Goal: Task Accomplishment & Management: Complete application form

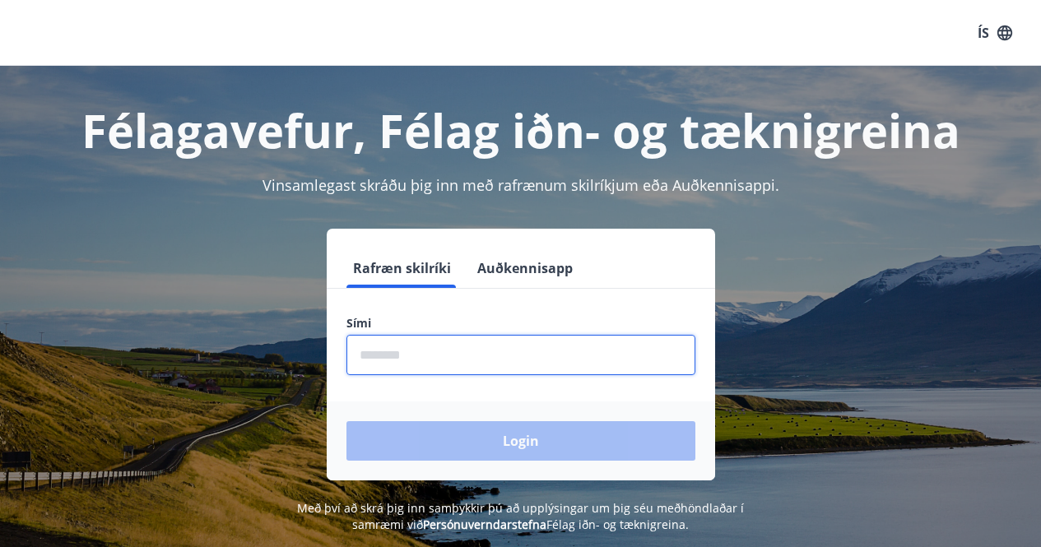
click at [444, 370] on input "phone" at bounding box center [521, 355] width 349 height 40
type input "********"
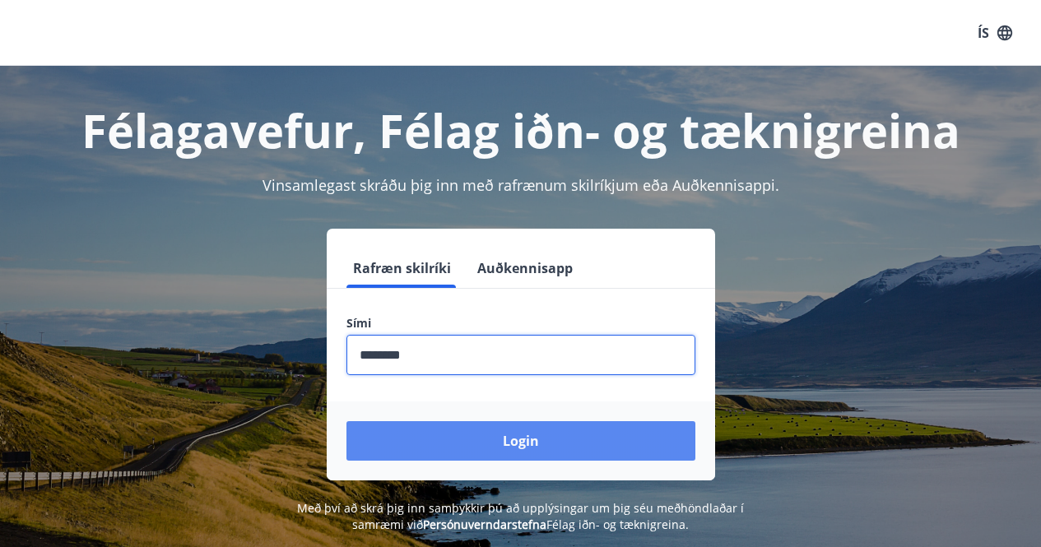
click at [466, 452] on button "Login" at bounding box center [521, 441] width 349 height 40
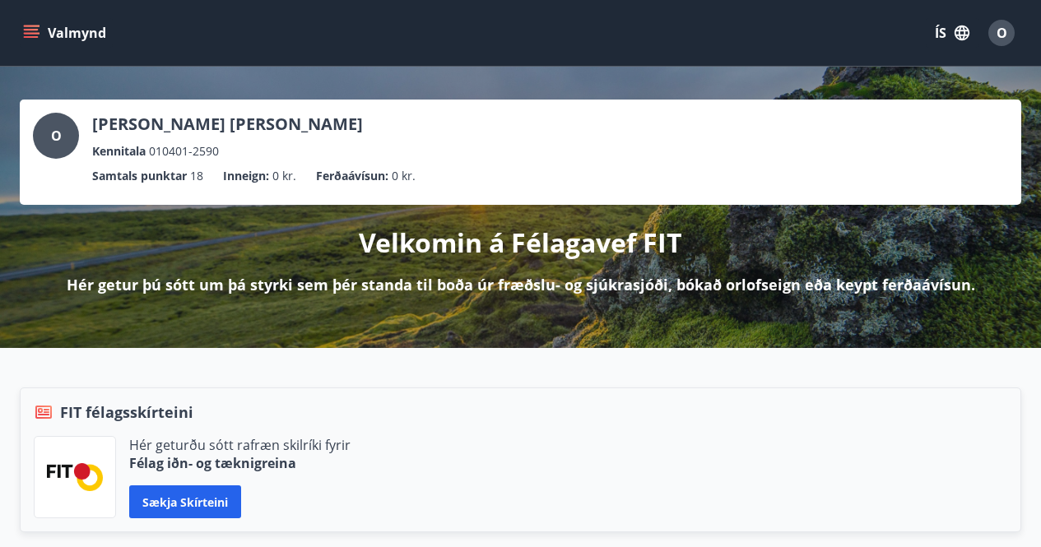
click at [26, 38] on icon "menu" at bounding box center [31, 37] width 15 height 2
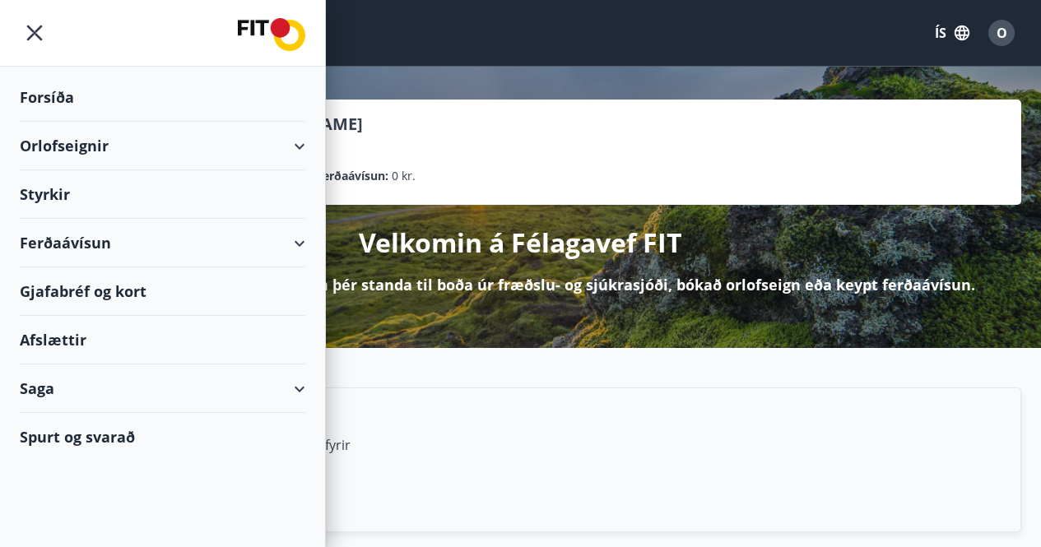
click at [53, 122] on div "Styrkir" at bounding box center [163, 97] width 286 height 49
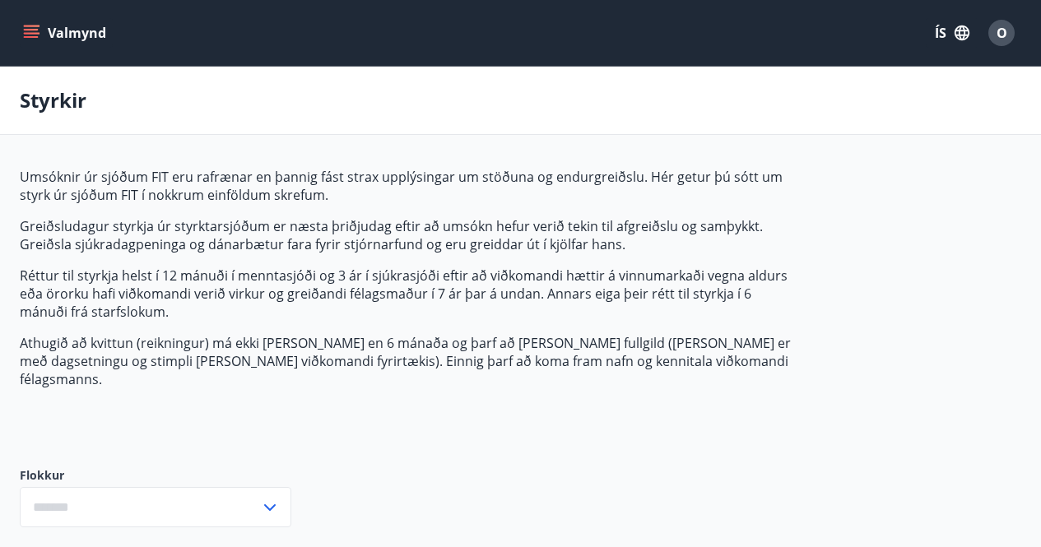
type input "***"
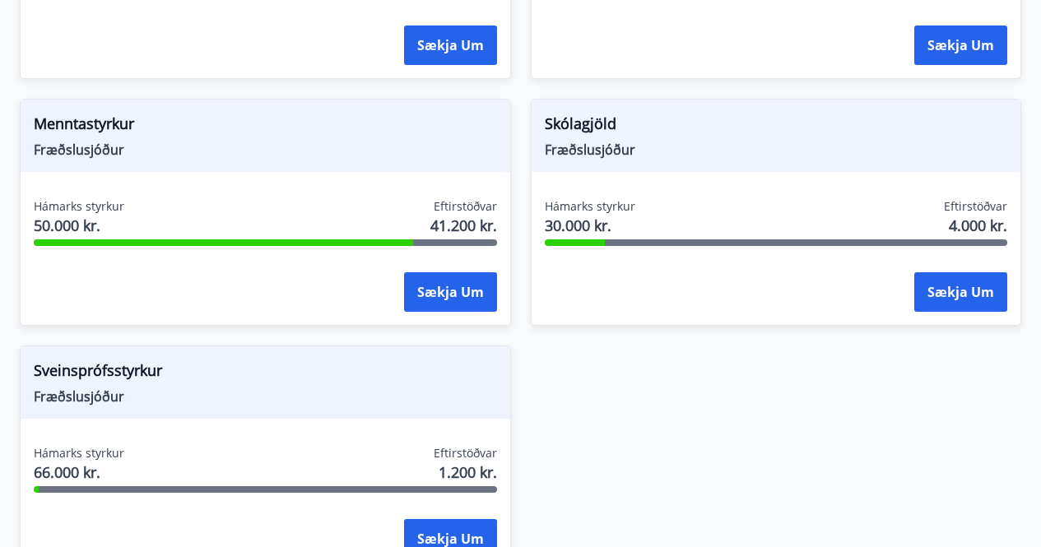
scroll to position [1976, 0]
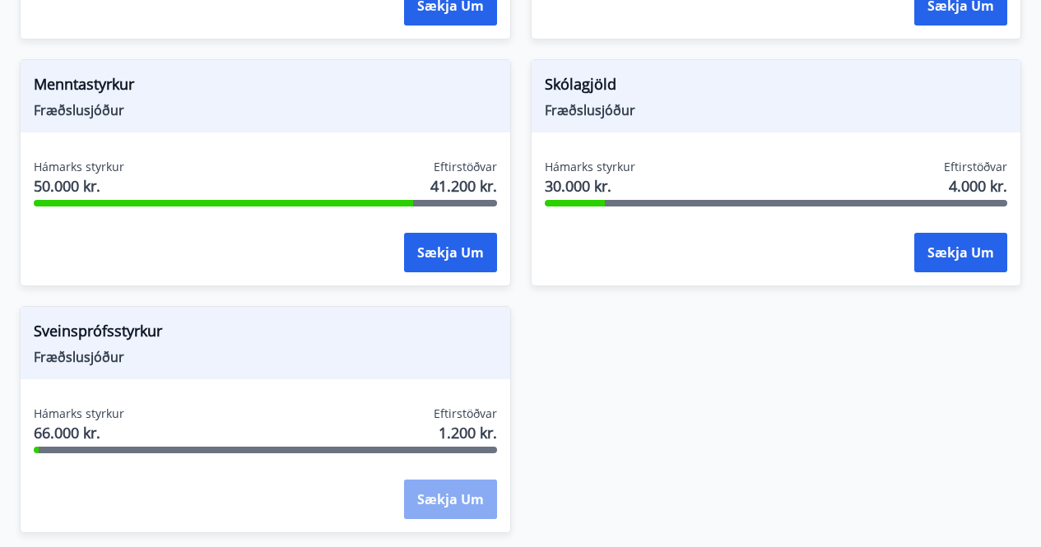
click at [448, 480] on button "Sækja um" at bounding box center [450, 500] width 93 height 40
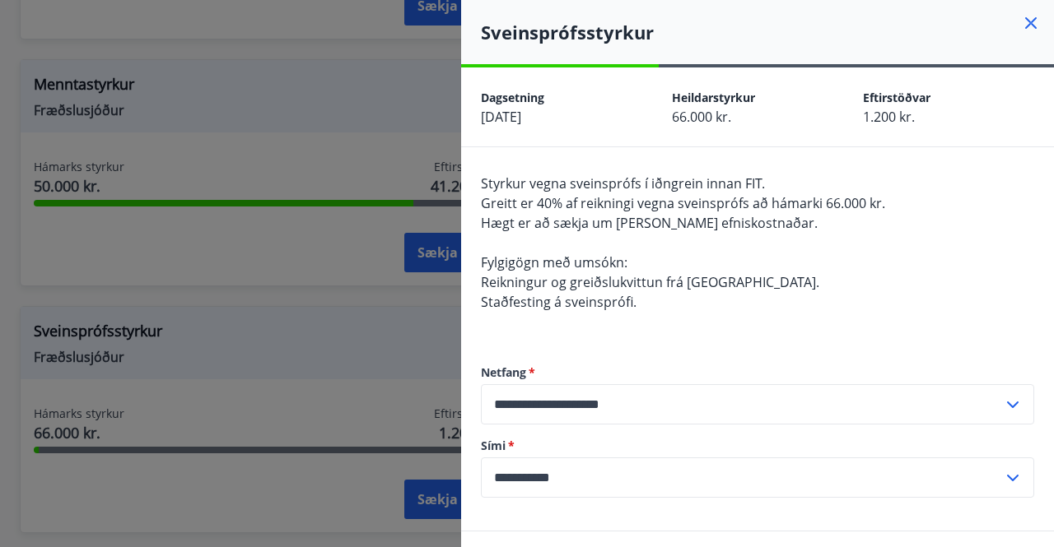
click at [1025, 21] on icon at bounding box center [1031, 23] width 12 height 12
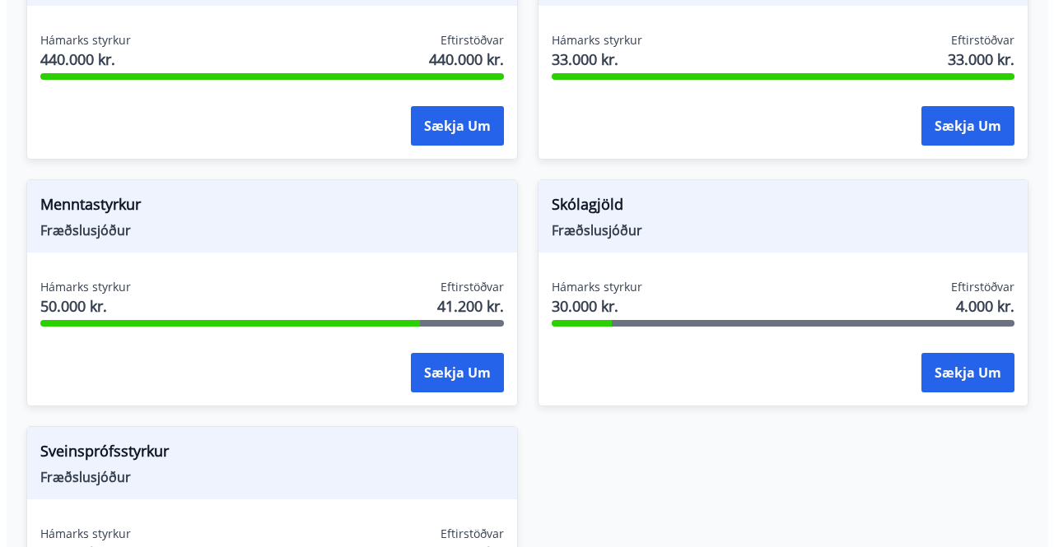
scroll to position [1893, 0]
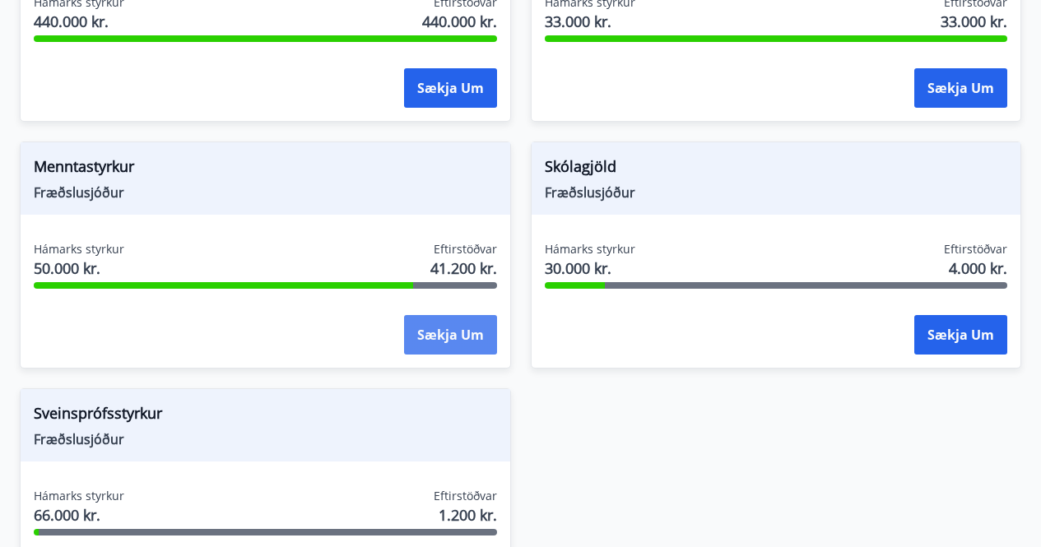
click at [464, 331] on button "Sækja um" at bounding box center [450, 335] width 93 height 40
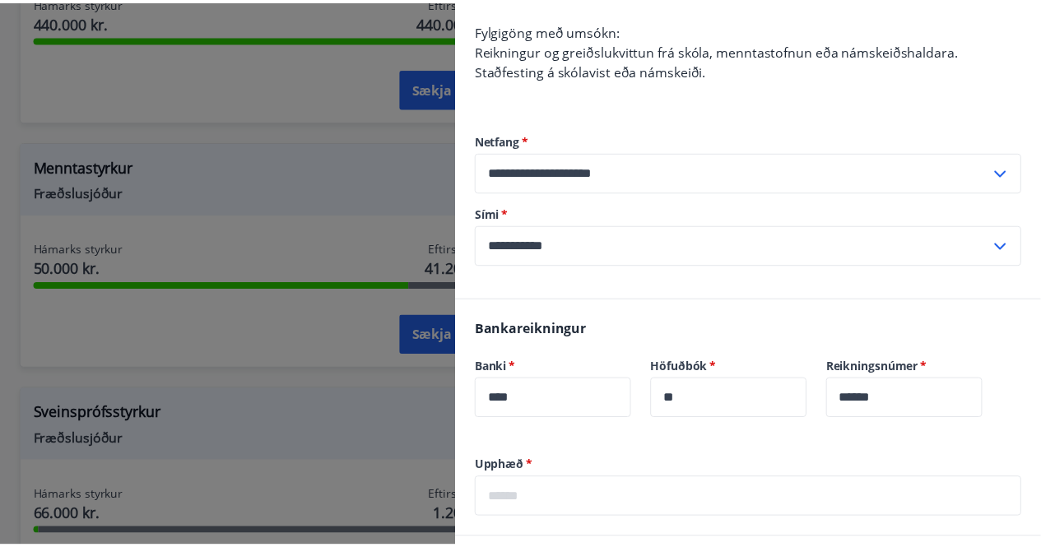
scroll to position [329, 0]
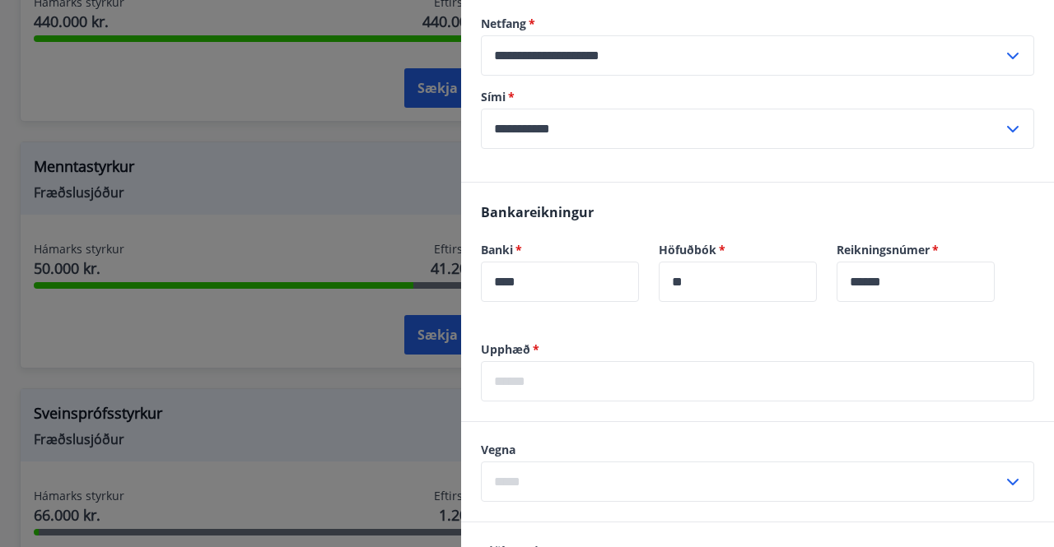
click at [295, 451] on div at bounding box center [527, 273] width 1054 height 547
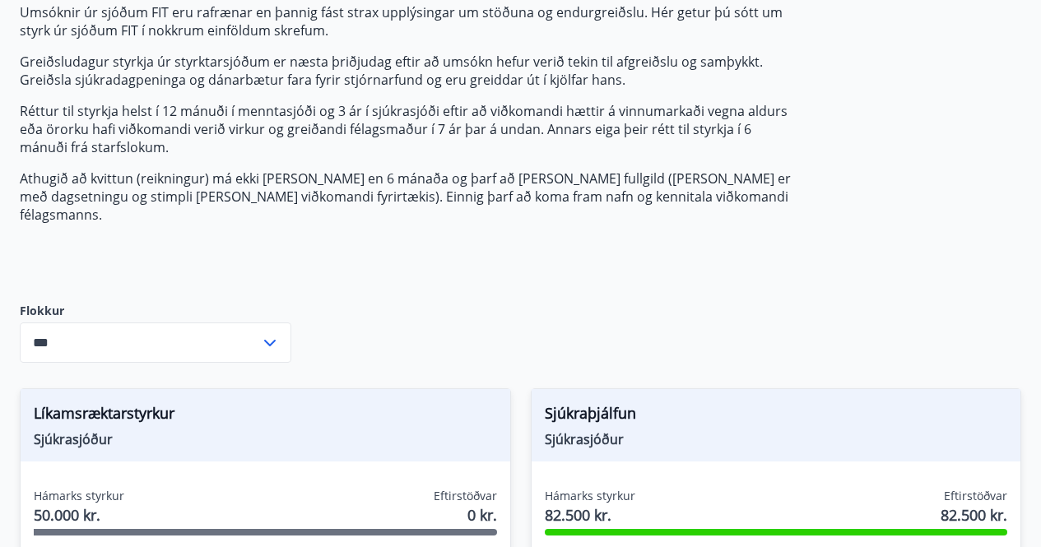
scroll to position [0, 0]
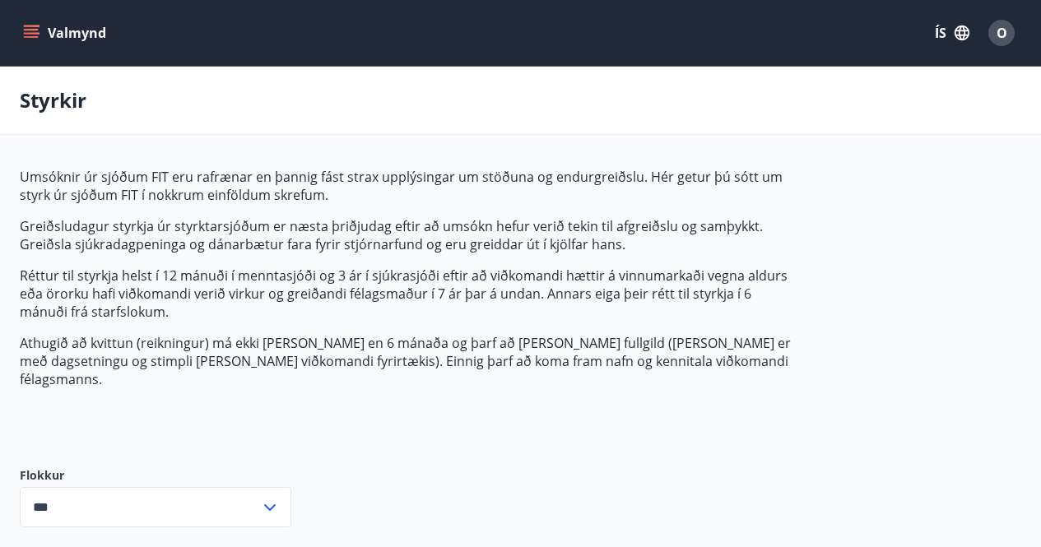
click at [20, 38] on button "Valmynd" at bounding box center [66, 33] width 93 height 30
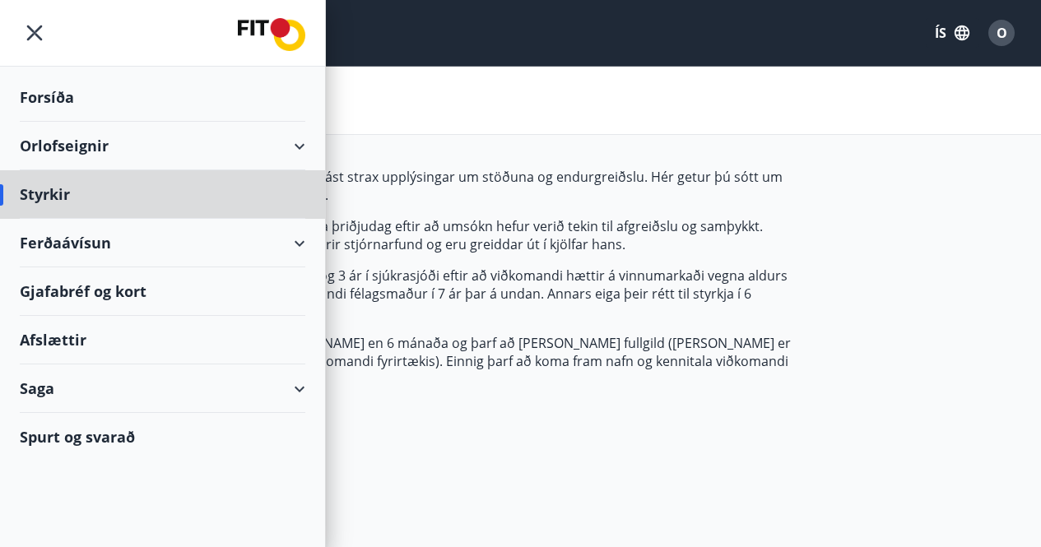
click at [68, 86] on div "Forsíða" at bounding box center [163, 97] width 286 height 49
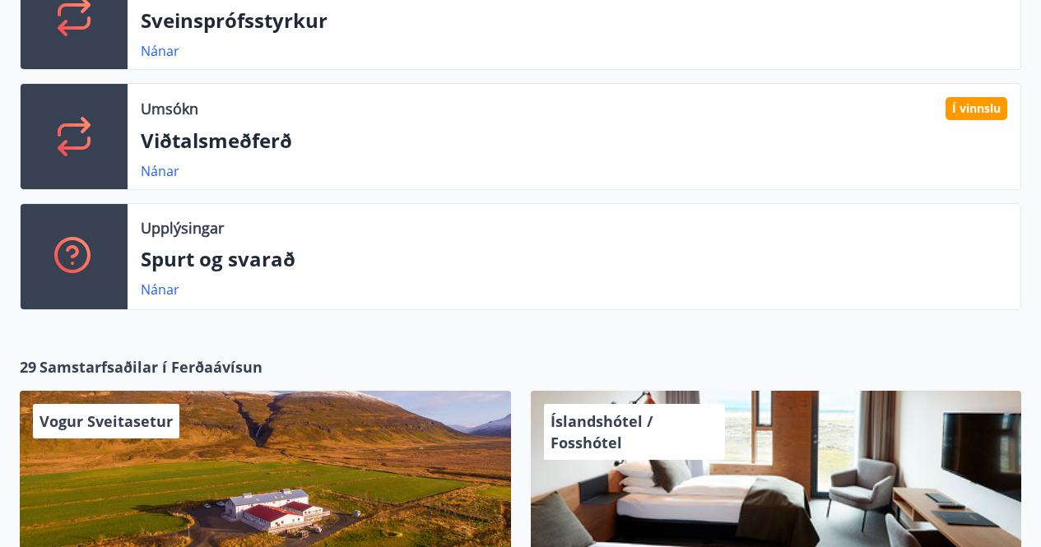
scroll to position [741, 0]
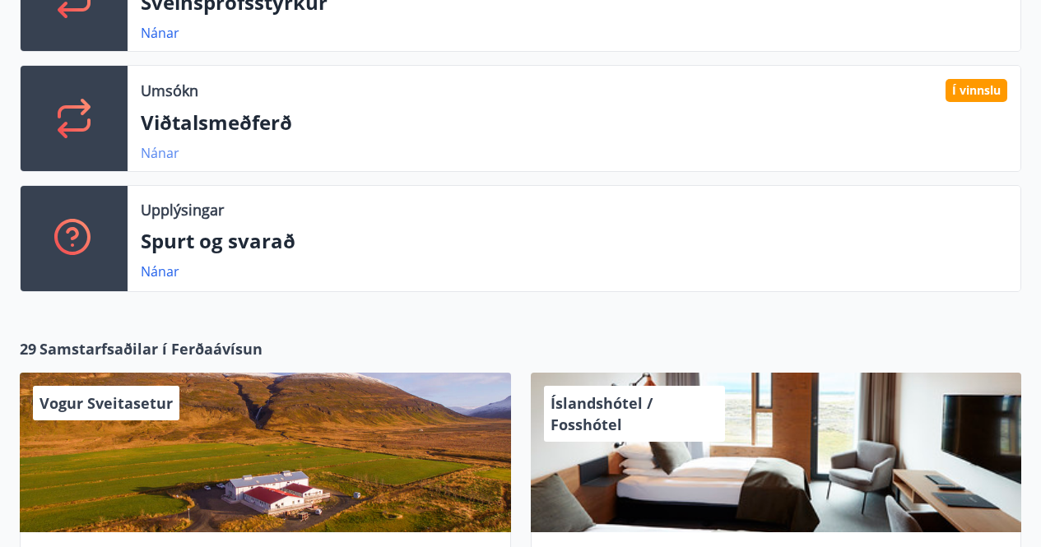
click at [152, 151] on link "Nánar" at bounding box center [160, 153] width 39 height 18
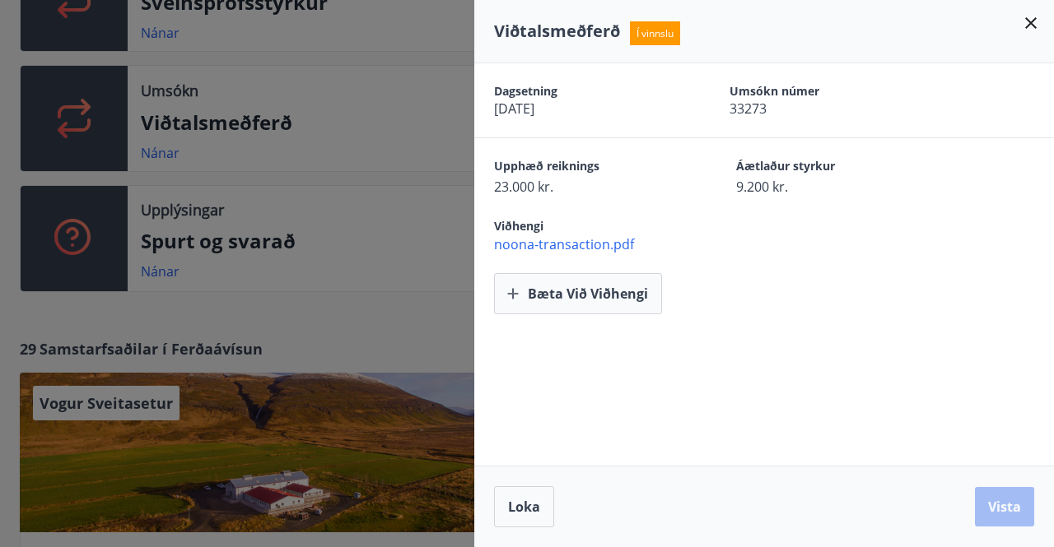
click at [1033, 21] on icon at bounding box center [1031, 23] width 12 height 12
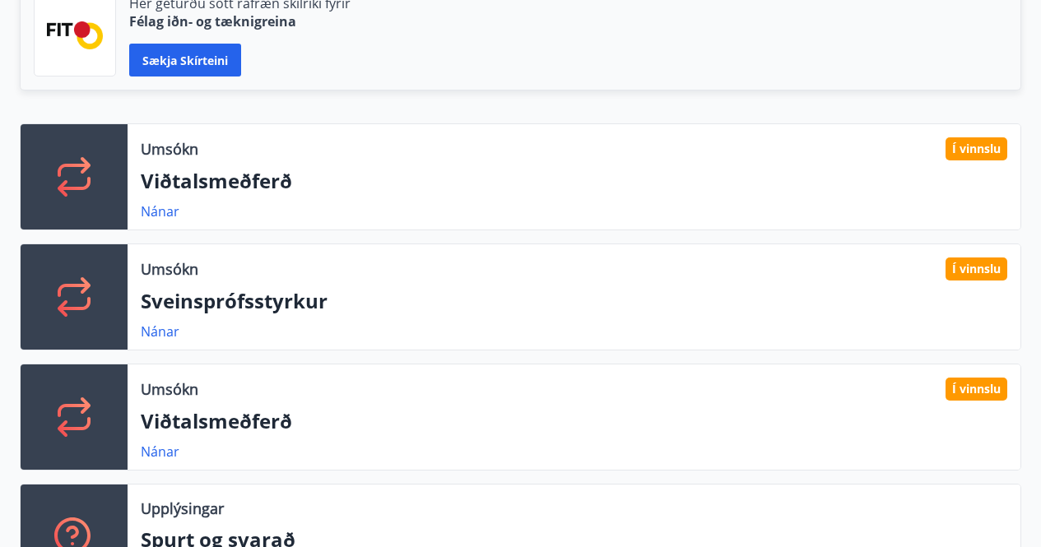
scroll to position [412, 0]
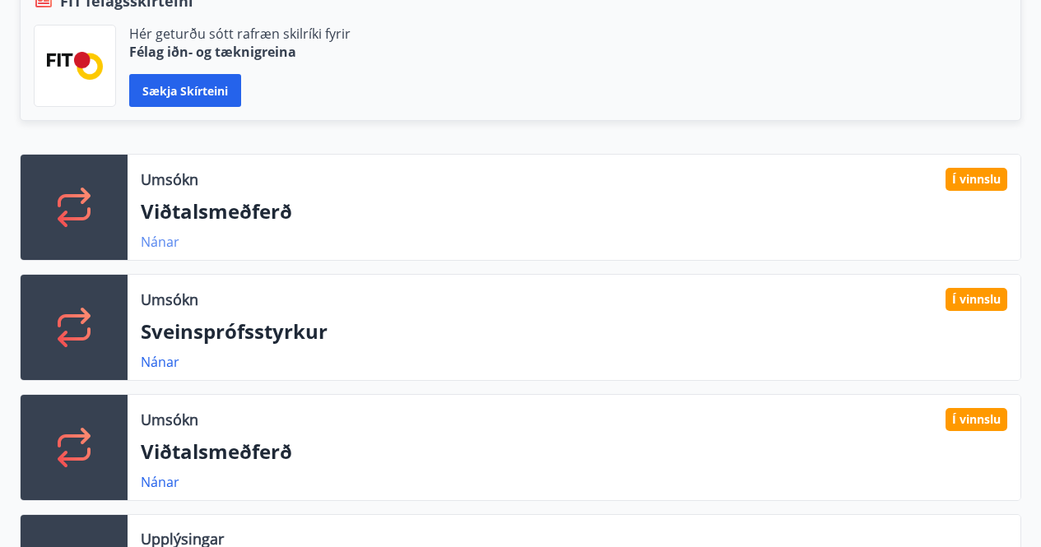
click at [150, 240] on link "Nánar" at bounding box center [160, 242] width 39 height 18
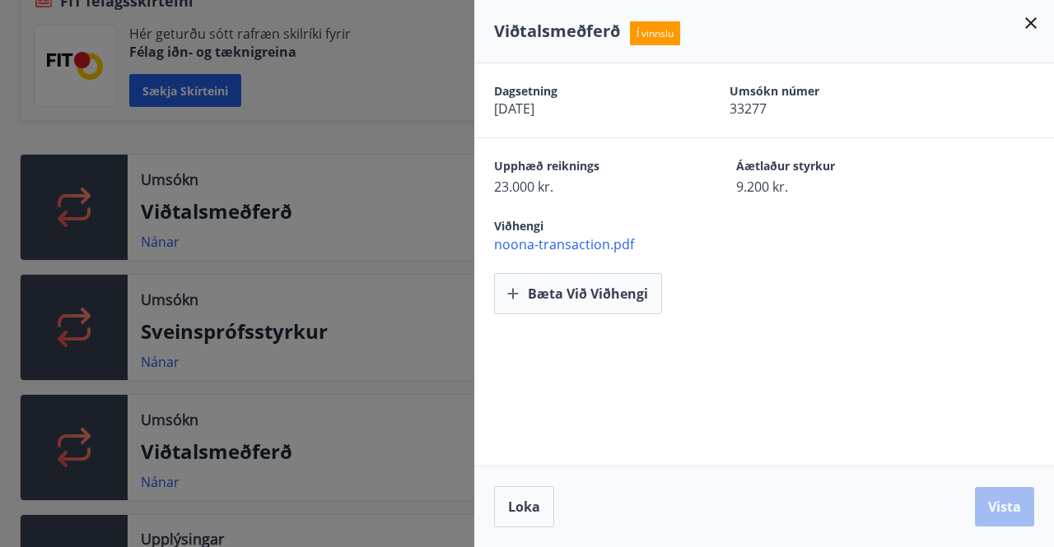
click at [1043, 16] on div "Viðtalsmeðferð Í vinnslu" at bounding box center [764, 31] width 580 height 63
click at [1033, 19] on icon at bounding box center [1031, 23] width 20 height 20
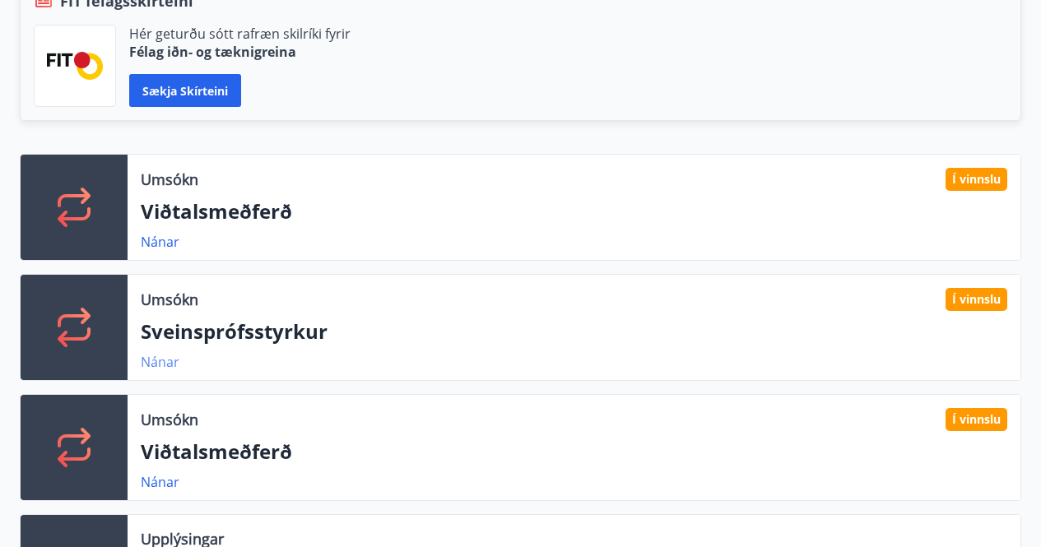
click at [166, 363] on link "Nánar" at bounding box center [160, 362] width 39 height 18
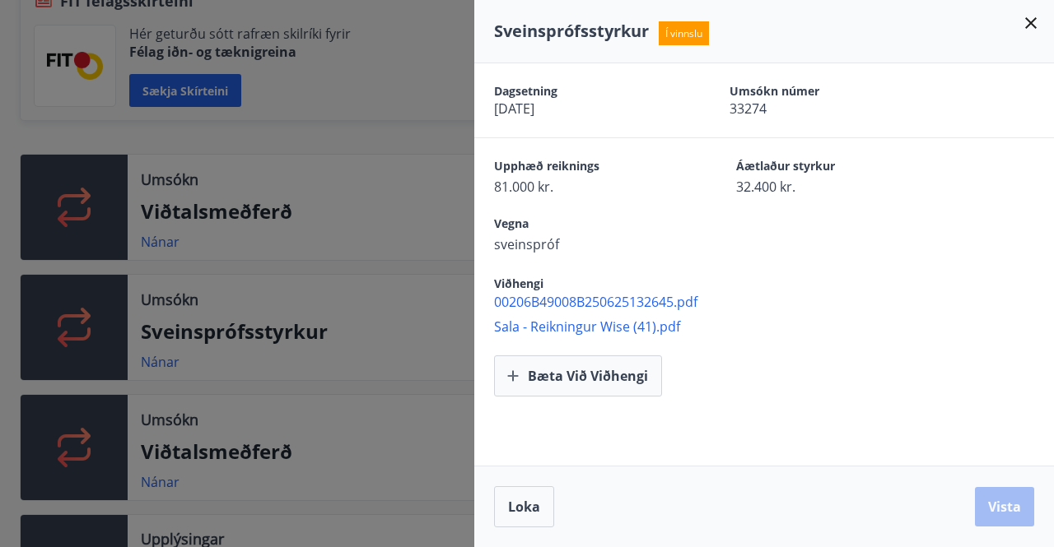
click at [1041, 25] on div "Sveinsprófsstyrkur Í vinnslu" at bounding box center [764, 31] width 580 height 63
click at [1038, 22] on icon at bounding box center [1031, 23] width 20 height 20
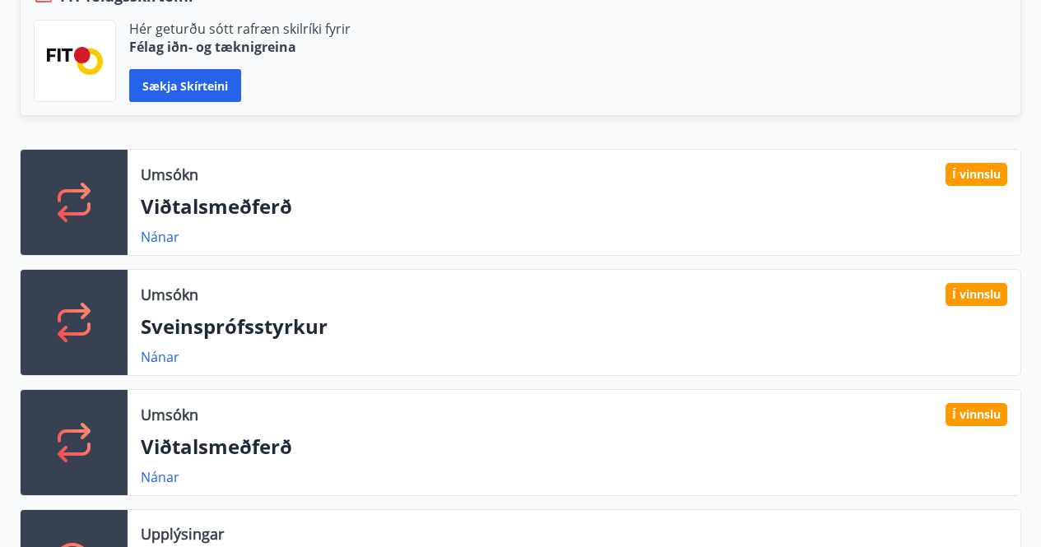
scroll to position [0, 0]
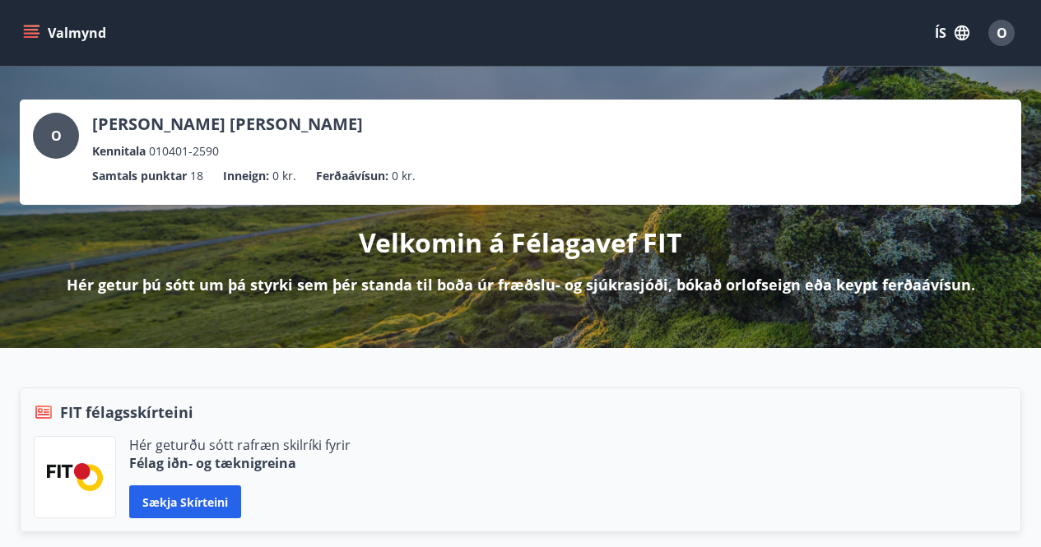
click at [33, 33] on icon "menu" at bounding box center [33, 33] width 18 height 2
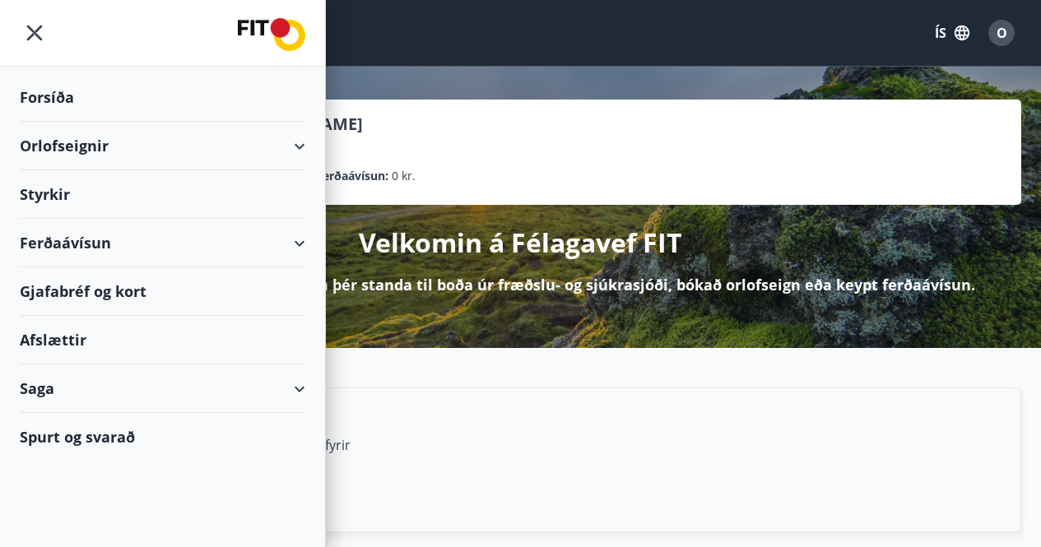
click at [62, 151] on div "Orlofseignir" at bounding box center [163, 146] width 286 height 49
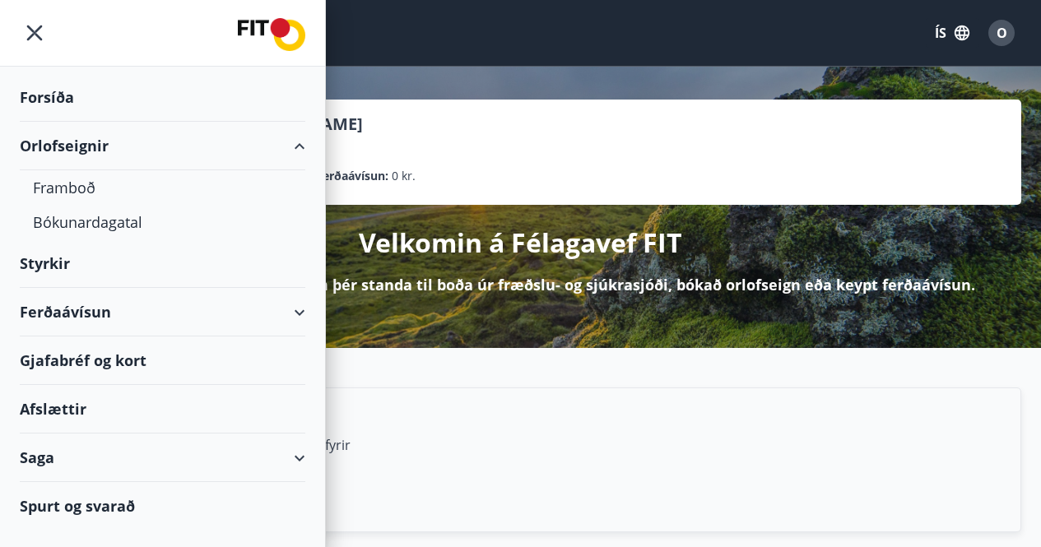
click at [50, 417] on div "Afslættir" at bounding box center [163, 409] width 286 height 49
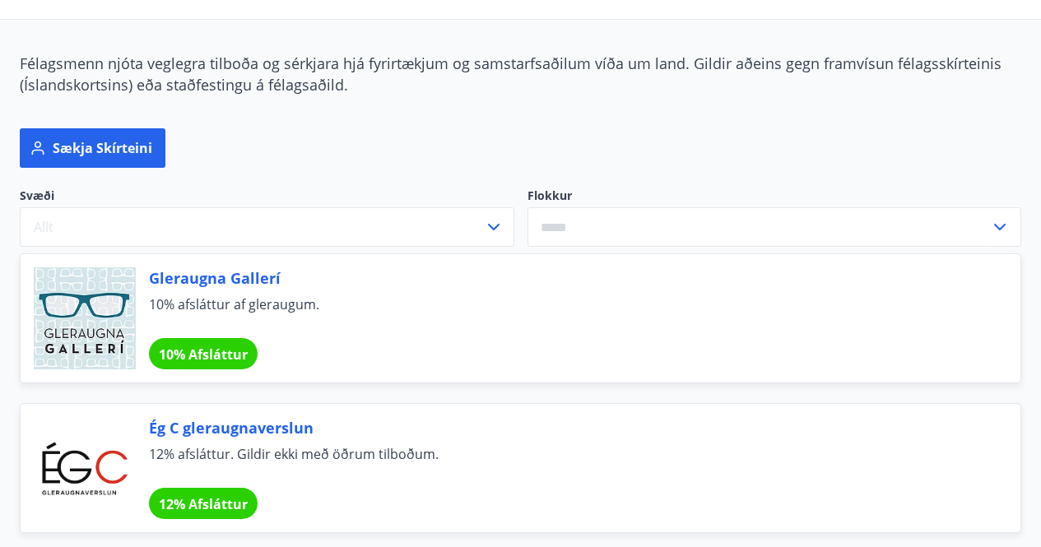
scroll to position [412, 0]
